Goal: Task Accomplishment & Management: Use online tool/utility

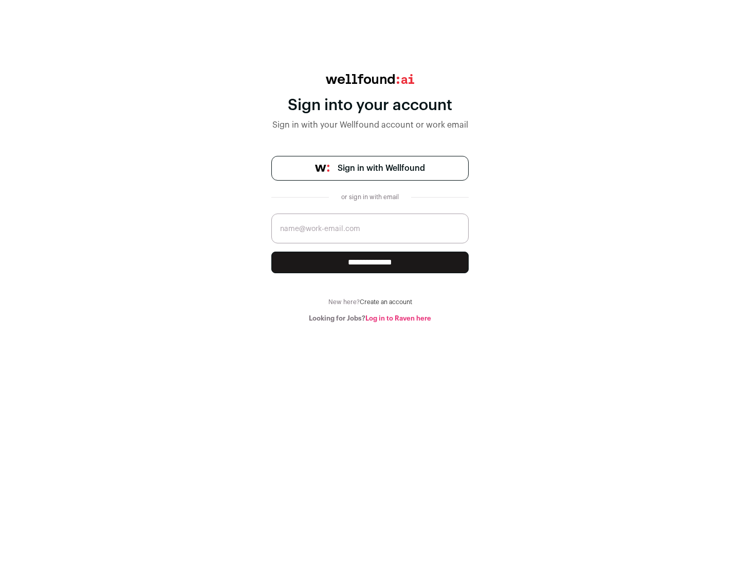
click at [381, 168] on span "Sign in with Wellfound" at bounding box center [381, 168] width 87 height 12
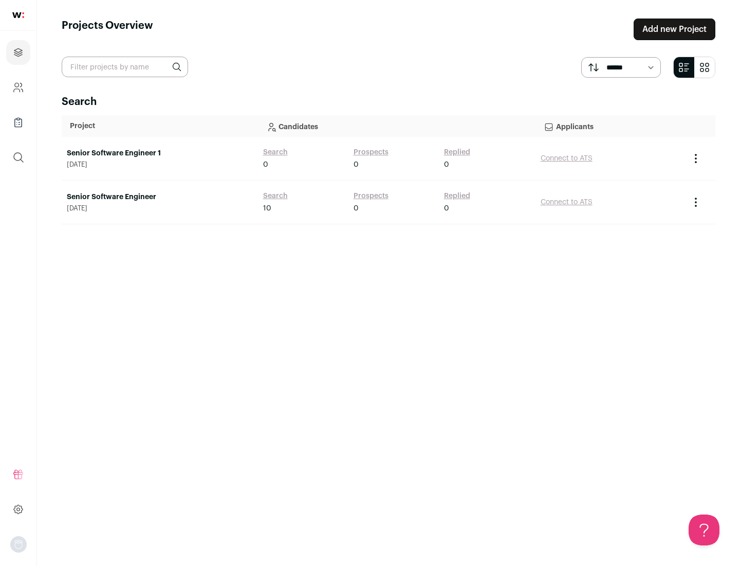
click at [159, 197] on link "Senior Software Engineer" at bounding box center [160, 197] width 186 height 10
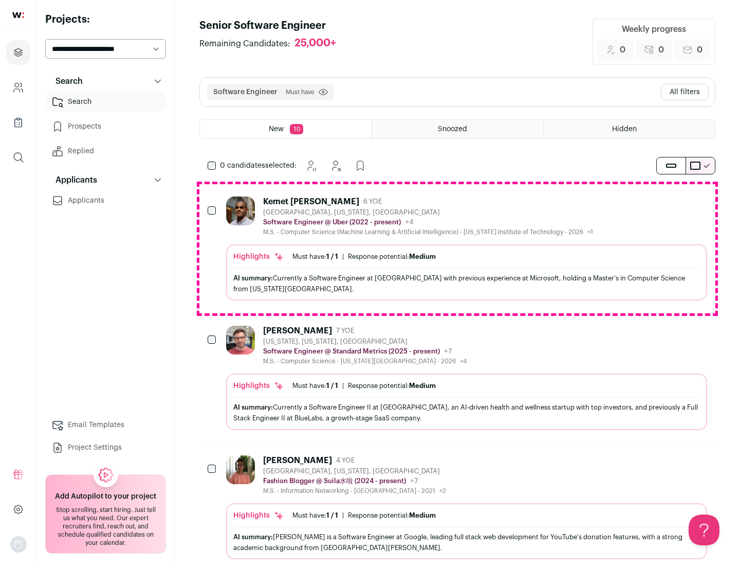
click at [458, 248] on div "Highlights Must have: 1 / 1 How many must haves have been fulfilled? | Response…" at bounding box center [466, 272] width 481 height 56
